Goal: Use online tool/utility: Utilize a website feature to perform a specific function

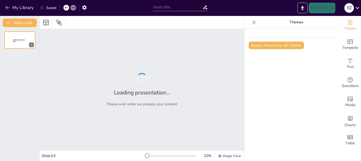
type input "Ley Estaturaria 1618 de 2013: Cambios y Retos en el Sistema Educativo"
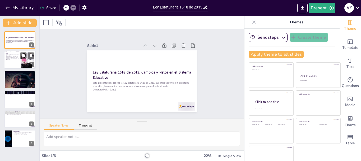
click at [23, 60] on div at bounding box center [28, 60] width 24 height 16
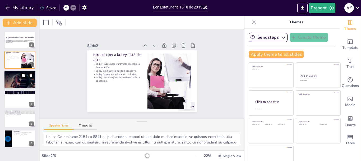
click at [7, 85] on div at bounding box center [20, 80] width 32 height 46
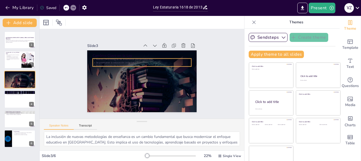
click at [111, 58] on p "Nuevas metodologías de enseñanza son introducidas." at bounding box center [145, 59] width 97 height 24
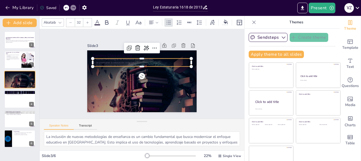
click at [96, 19] on icon at bounding box center [97, 22] width 6 height 6
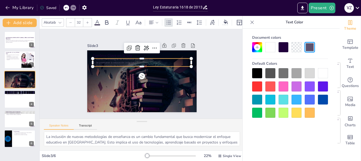
click at [325, 72] on div at bounding box center [323, 73] width 10 height 10
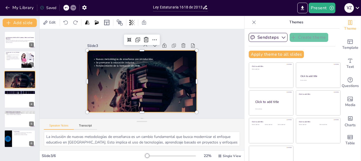
click at [114, 79] on div at bounding box center [141, 80] width 125 height 167
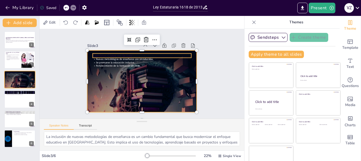
click at [112, 51] on div "Cambios Clave en la Ley Nuevas metodologías de enseñanza son introducidas. Se p…" at bounding box center [141, 81] width 115 height 73
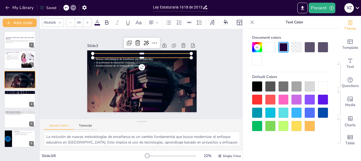
click at [324, 84] on div at bounding box center [323, 86] width 10 height 10
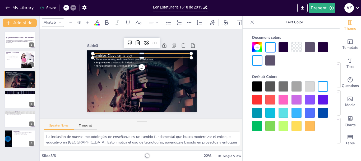
click at [214, 92] on div "Slide 1 Ley Estaturaria 1618 de 2013: Cambios y Retos en el Sistema Educativo E…" at bounding box center [141, 74] width 213 height 110
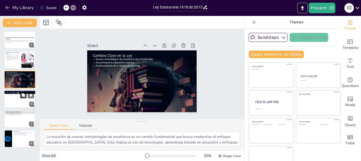
click at [21, 94] on button at bounding box center [23, 95] width 6 height 6
type textarea "Lo ipsum do sitametc ad eli se doe temporincid utlaboreet do ma aliquaenimadmi …"
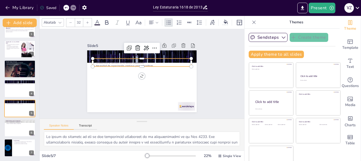
click at [102, 63] on p "Necesidad de capacitación continua para educadores." at bounding box center [143, 66] width 98 height 14
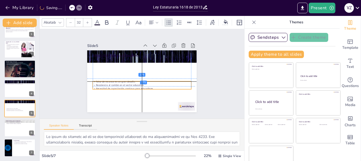
drag, startPoint x: 102, startPoint y: 63, endPoint x: 102, endPoint y: 85, distance: 21.4
click at [102, 85] on p "Necesidad de capacitación continua para educadores." at bounding box center [140, 88] width 98 height 14
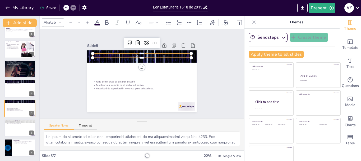
type input "48"
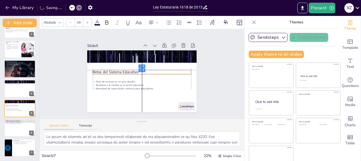
drag, startPoint x: 100, startPoint y: 51, endPoint x: 100, endPoint y: 66, distance: 14.6
click at [100, 56] on div "Retos del Sistema Educativo Falta de recursos es un gran desafío. Resistencia a…" at bounding box center [144, 51] width 109 height 12
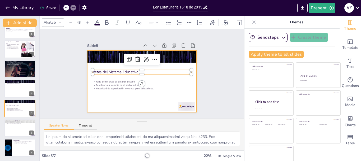
click at [107, 94] on div at bounding box center [142, 81] width 110 height 62
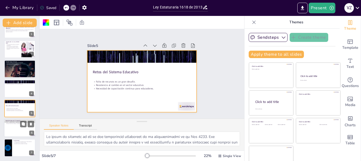
click at [19, 129] on div at bounding box center [20, 128] width 32 height 18
type textarea "Los programas de becas son una de las oportunidades más significativas que ofre…"
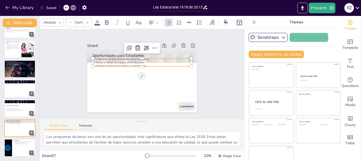
type input "32"
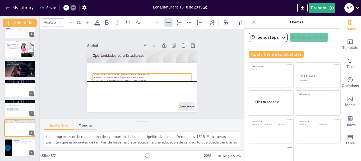
drag, startPoint x: 108, startPoint y: 62, endPoint x: 107, endPoint y: 77, distance: 15.4
click at [107, 77] on div "Programas de becas disponibles para estudiantes. Acceso a nuevas tecnologías en…" at bounding box center [141, 77] width 99 height 30
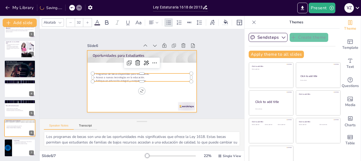
click at [111, 84] on div at bounding box center [142, 81] width 110 height 62
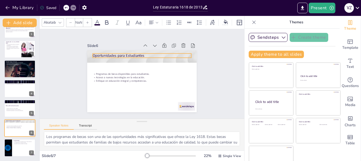
type input "48"
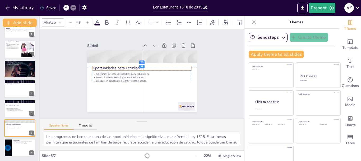
drag, startPoint x: 129, startPoint y: 54, endPoint x: 129, endPoint y: 67, distance: 13.5
click at [129, 67] on p "Oportunidades para Estudiantes" at bounding box center [142, 67] width 99 height 5
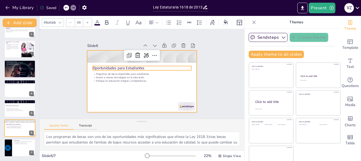
click at [119, 90] on div at bounding box center [141, 81] width 115 height 73
